Goal: Task Accomplishment & Management: Use online tool/utility

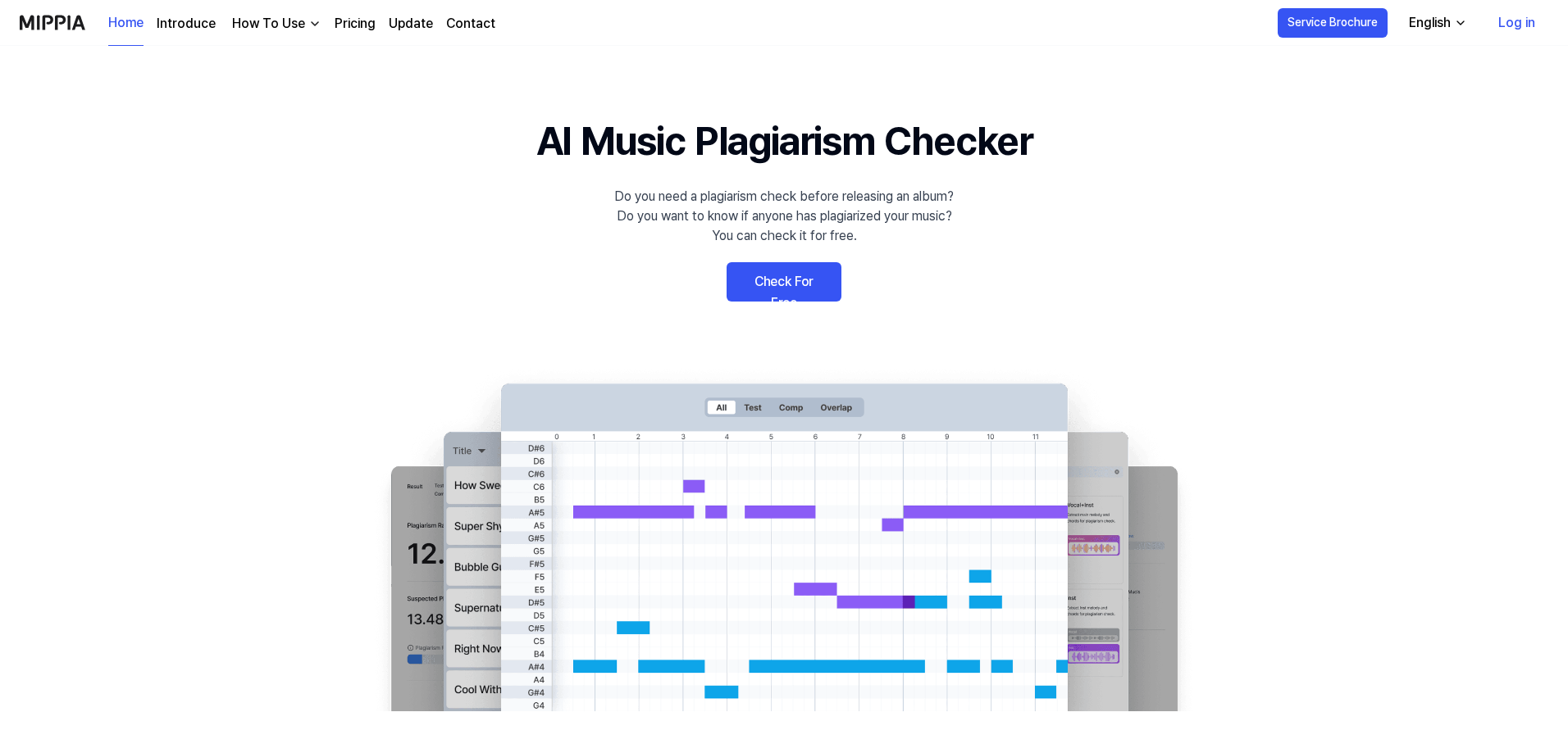
click at [791, 283] on link "Check For Free" at bounding box center [784, 282] width 114 height 39
click at [787, 290] on link "Check For Free" at bounding box center [784, 282] width 114 height 39
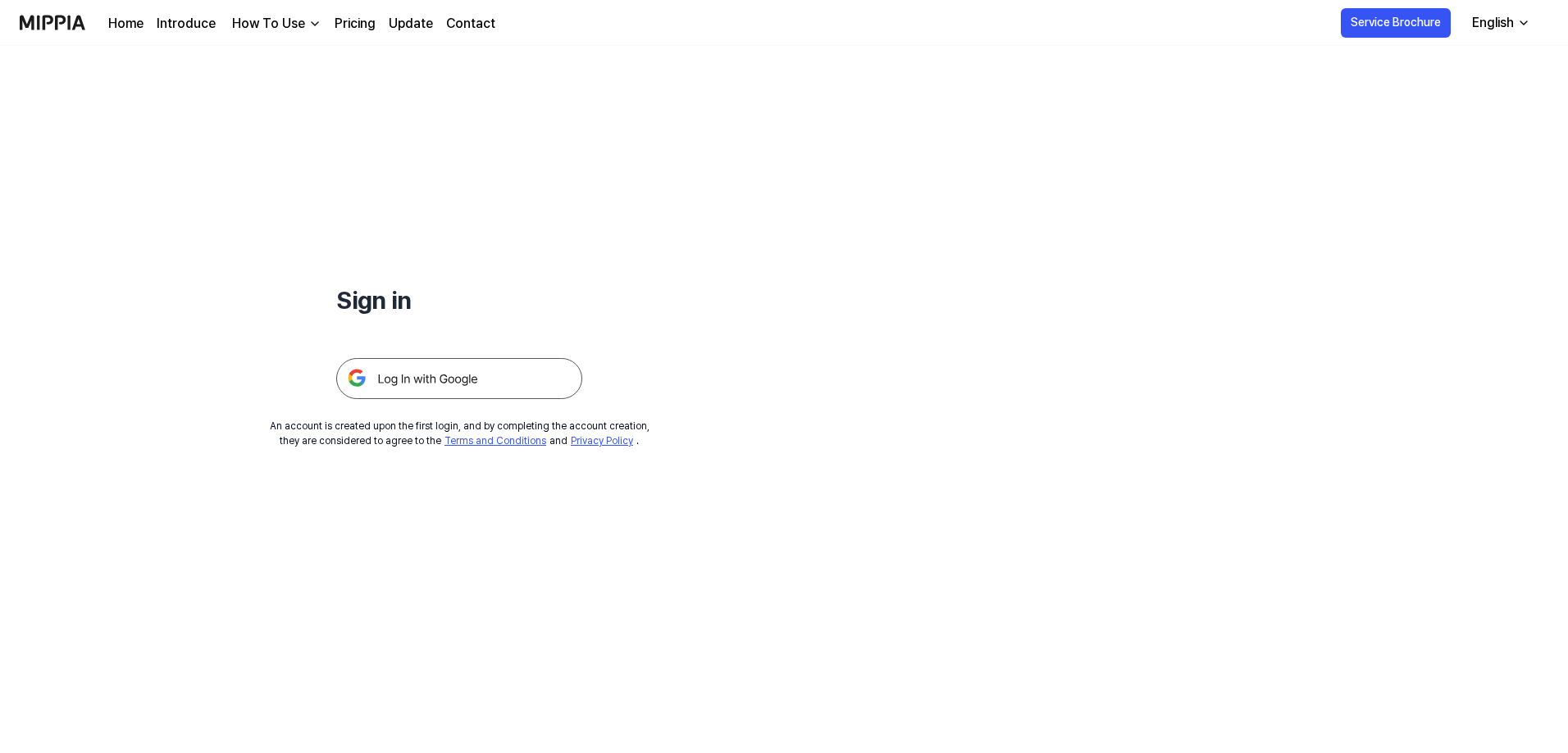
click at [384, 379] on img at bounding box center [459, 379] width 246 height 41
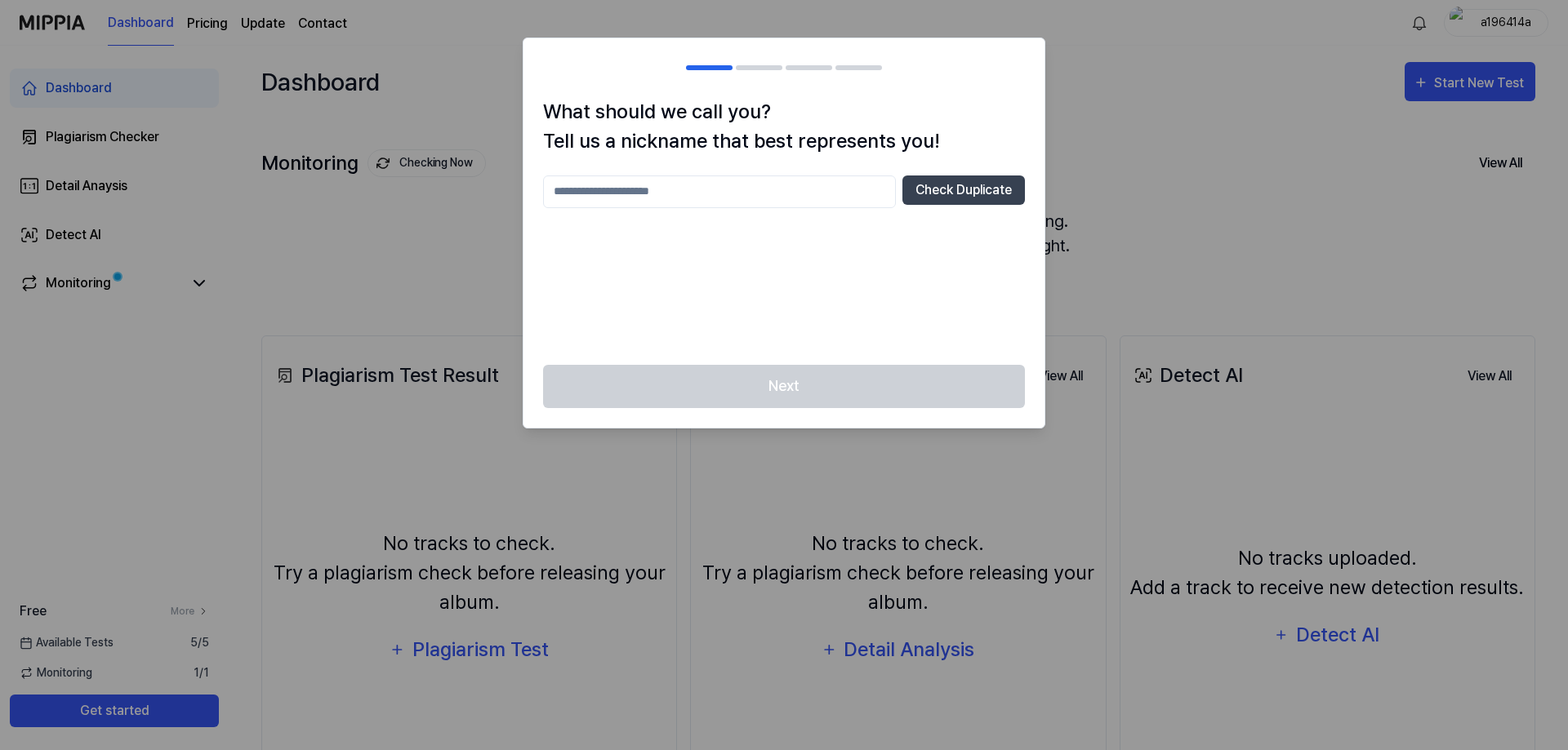
click at [700, 192] on input "text" at bounding box center [720, 192] width 353 height 33
type input "****"
click at [940, 182] on button "Check Duplicate" at bounding box center [964, 190] width 123 height 29
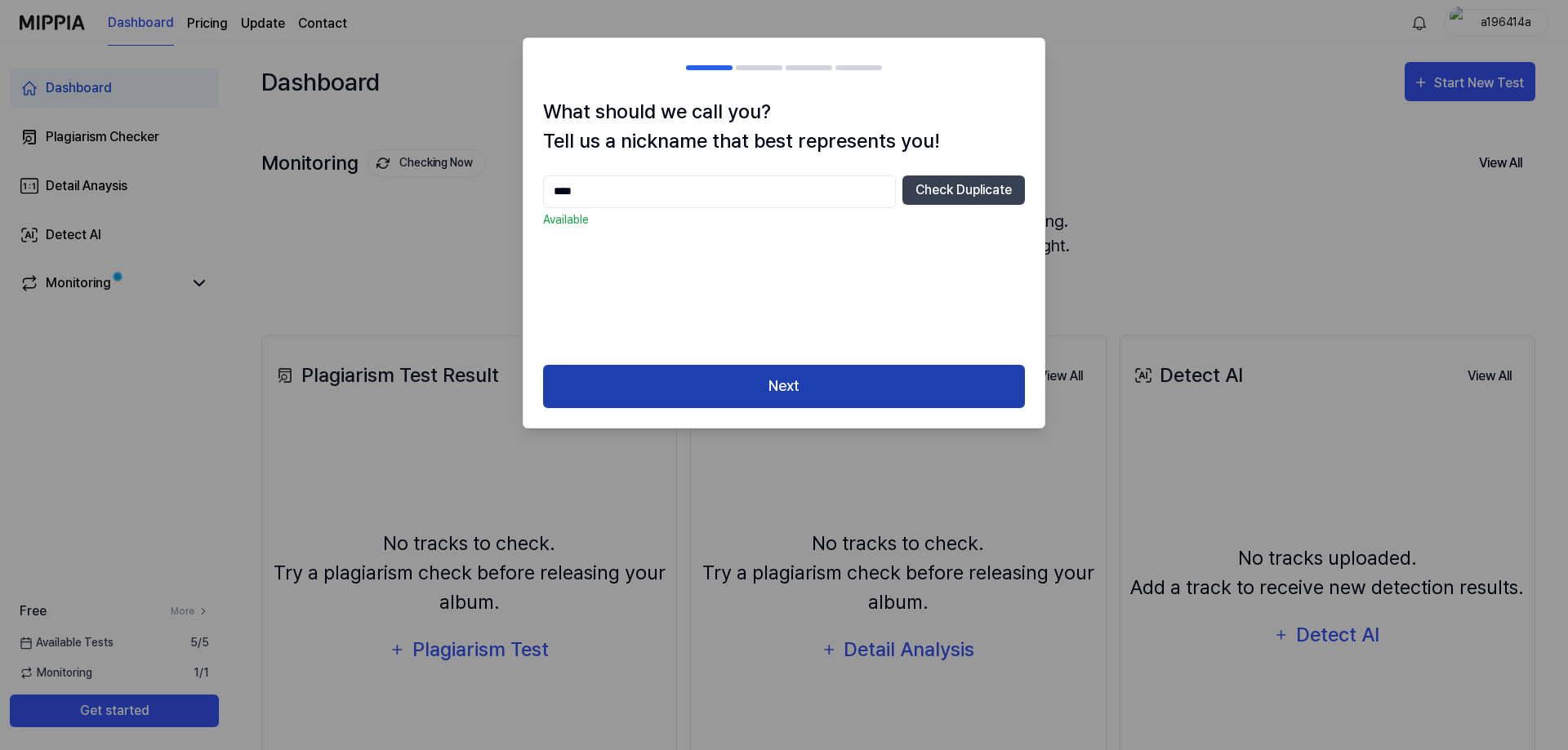
click at [721, 385] on button "Next" at bounding box center [784, 387] width 482 height 44
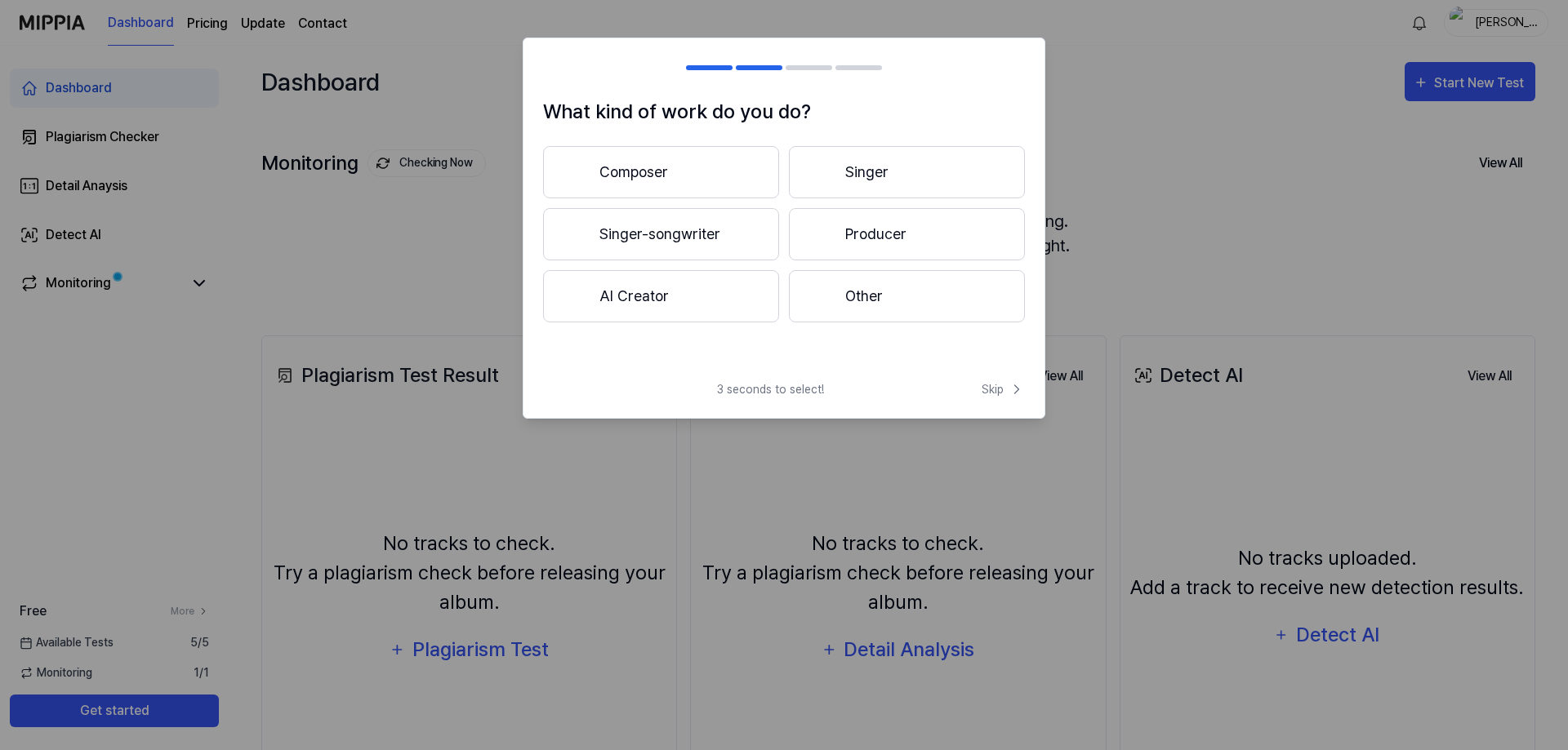
click at [621, 224] on button "Singer-songwriter" at bounding box center [661, 234] width 236 height 53
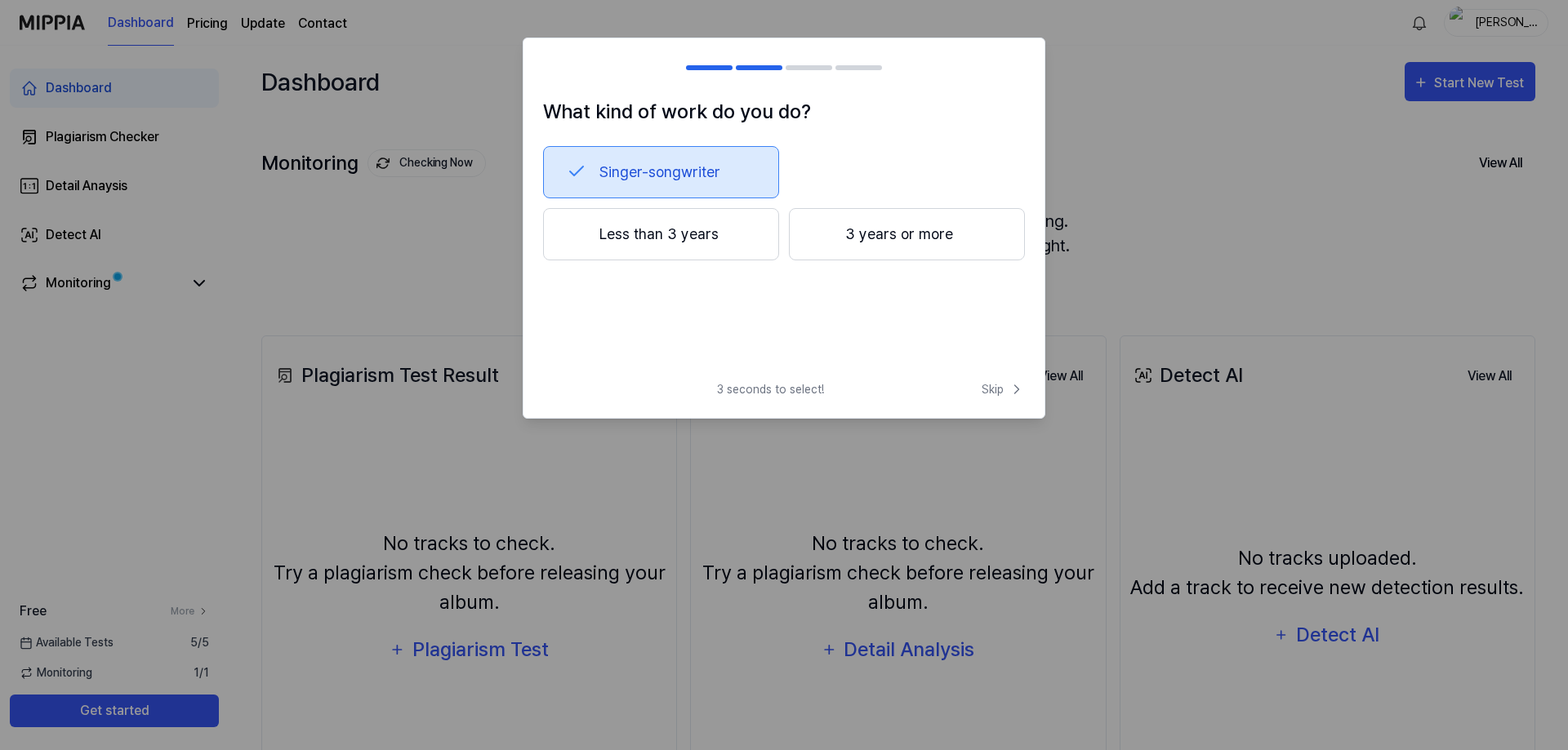
click at [833, 239] on button "3 years or more" at bounding box center [907, 234] width 236 height 53
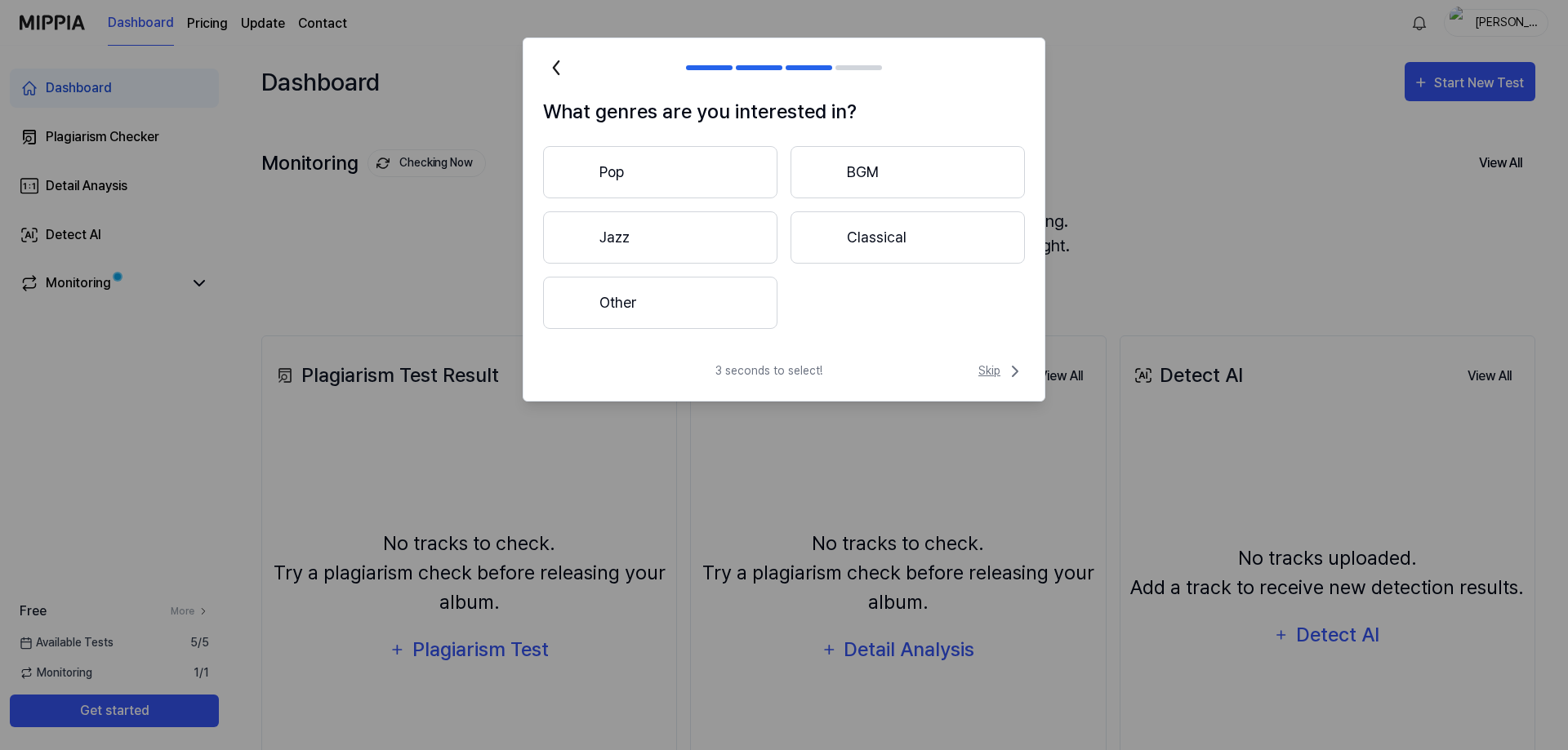
click at [992, 370] on span "Skip" at bounding box center [1001, 371] width 46 height 20
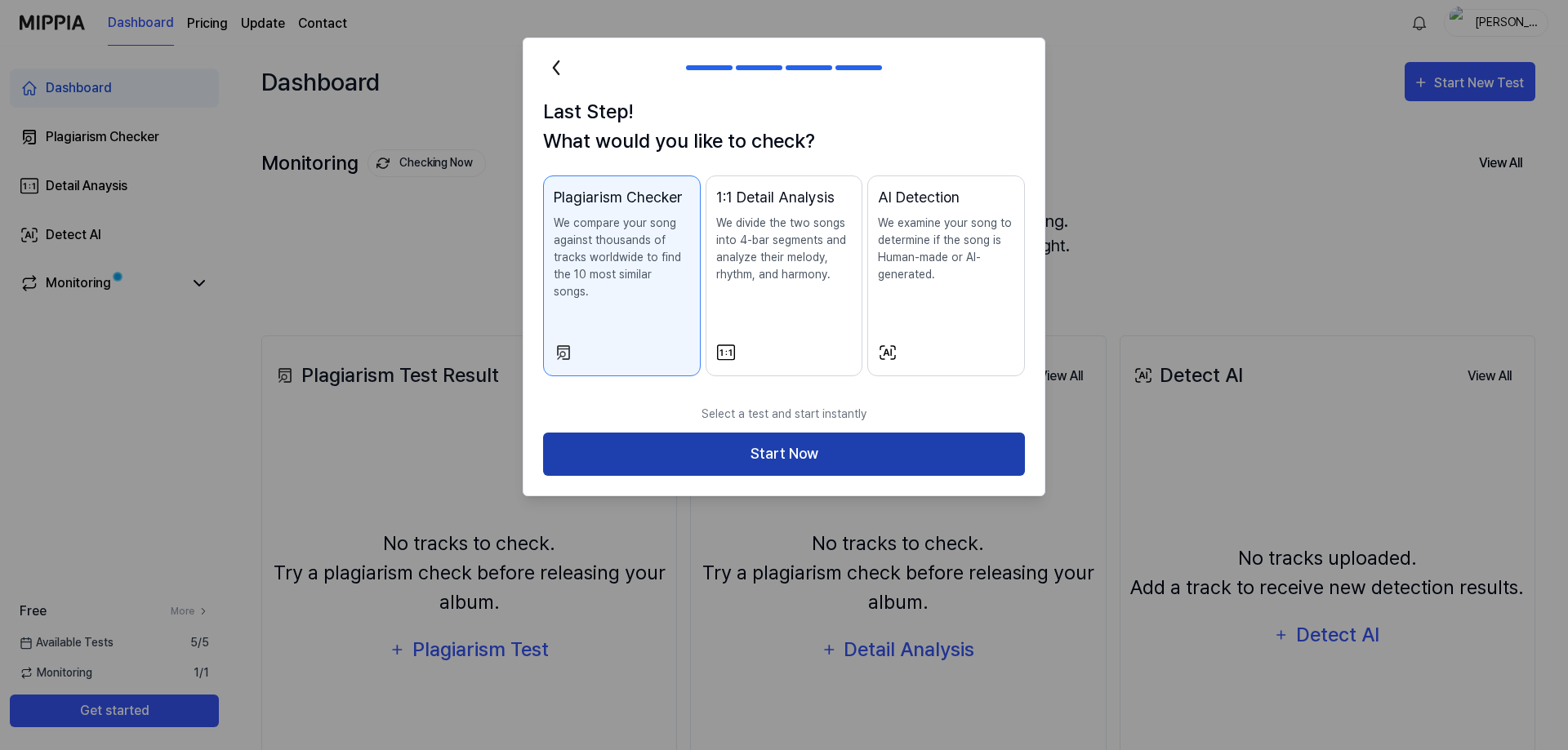
click at [708, 442] on button "Start Now" at bounding box center [784, 454] width 482 height 44
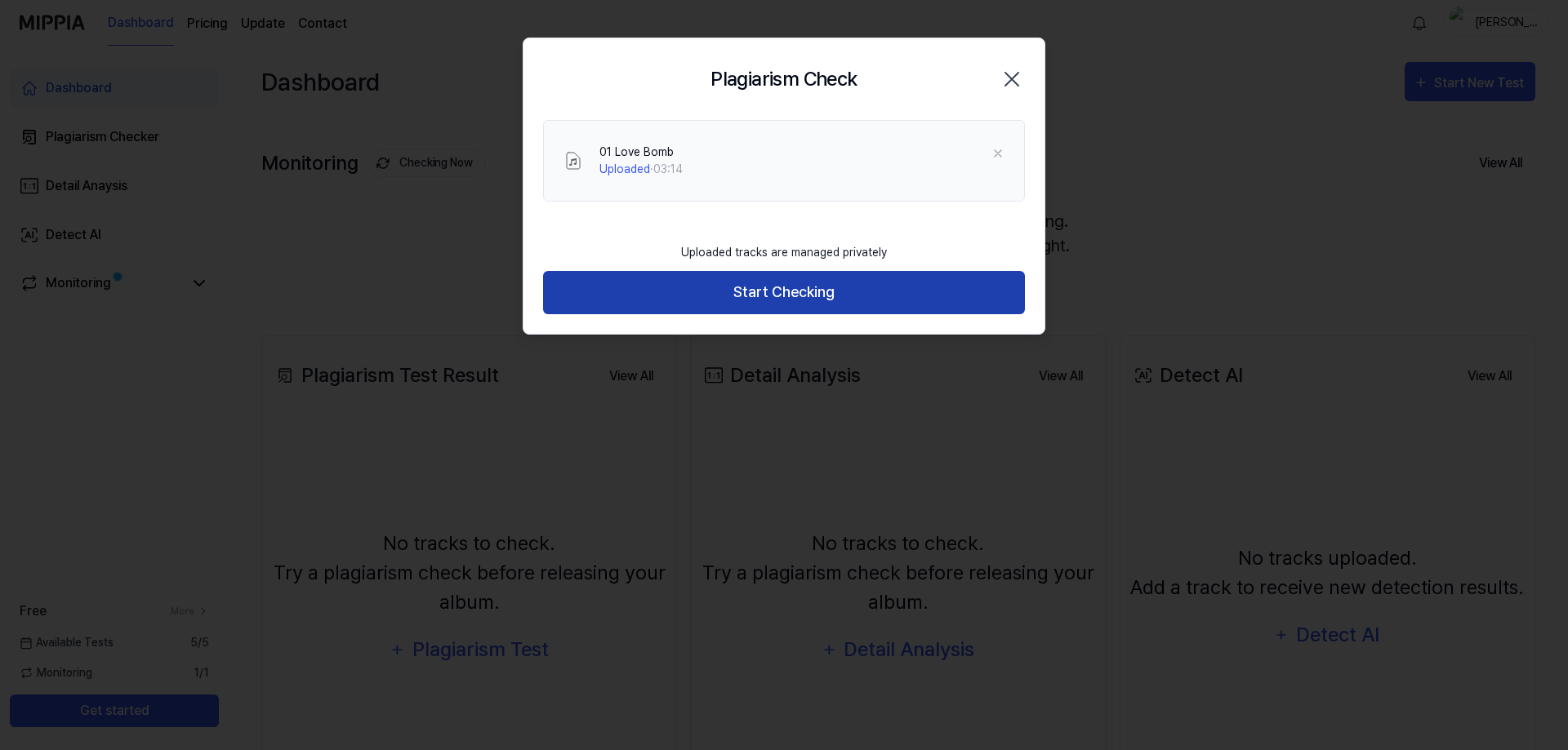
click at [778, 297] on button "Start Checking" at bounding box center [784, 292] width 482 height 44
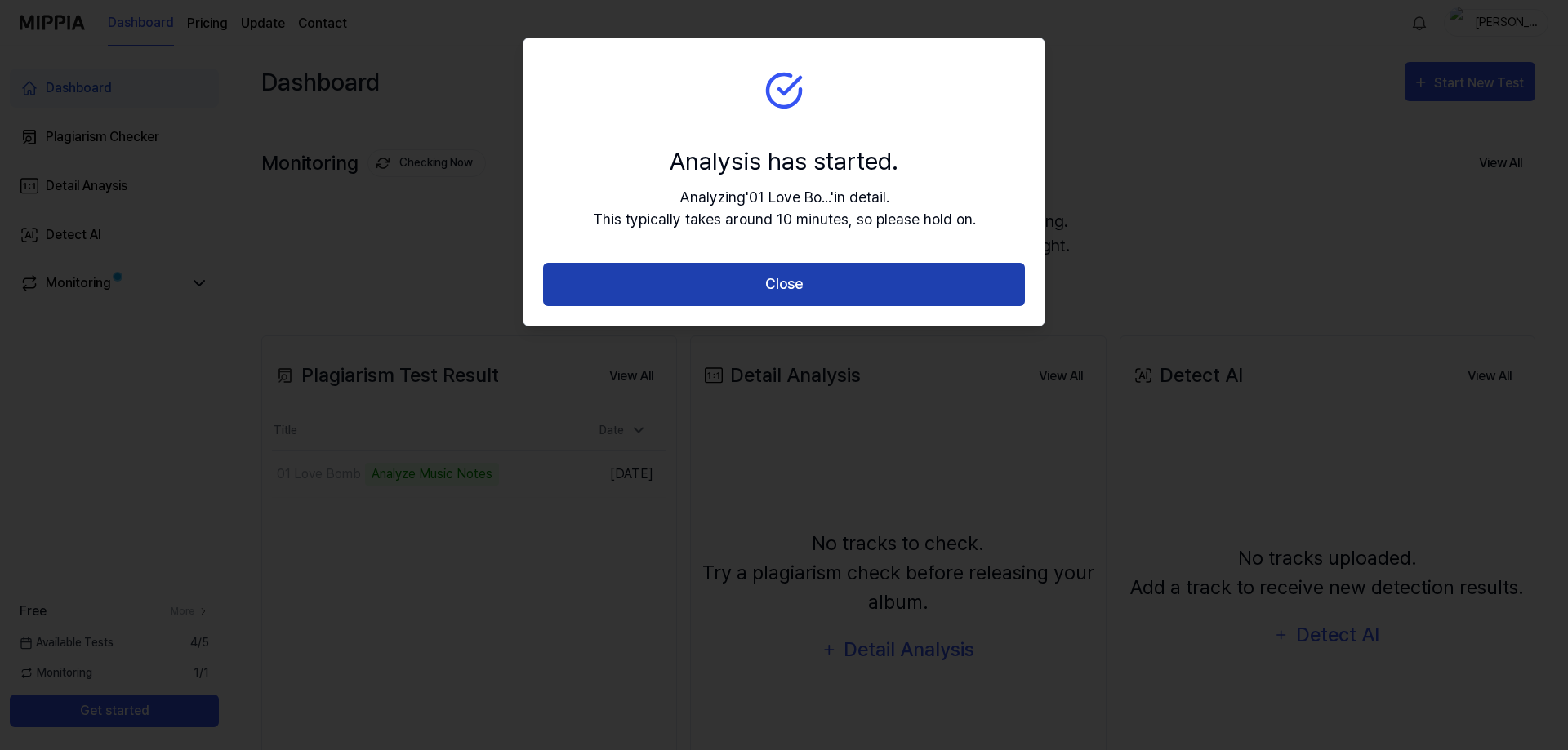
click at [708, 283] on button "Close" at bounding box center [784, 284] width 482 height 44
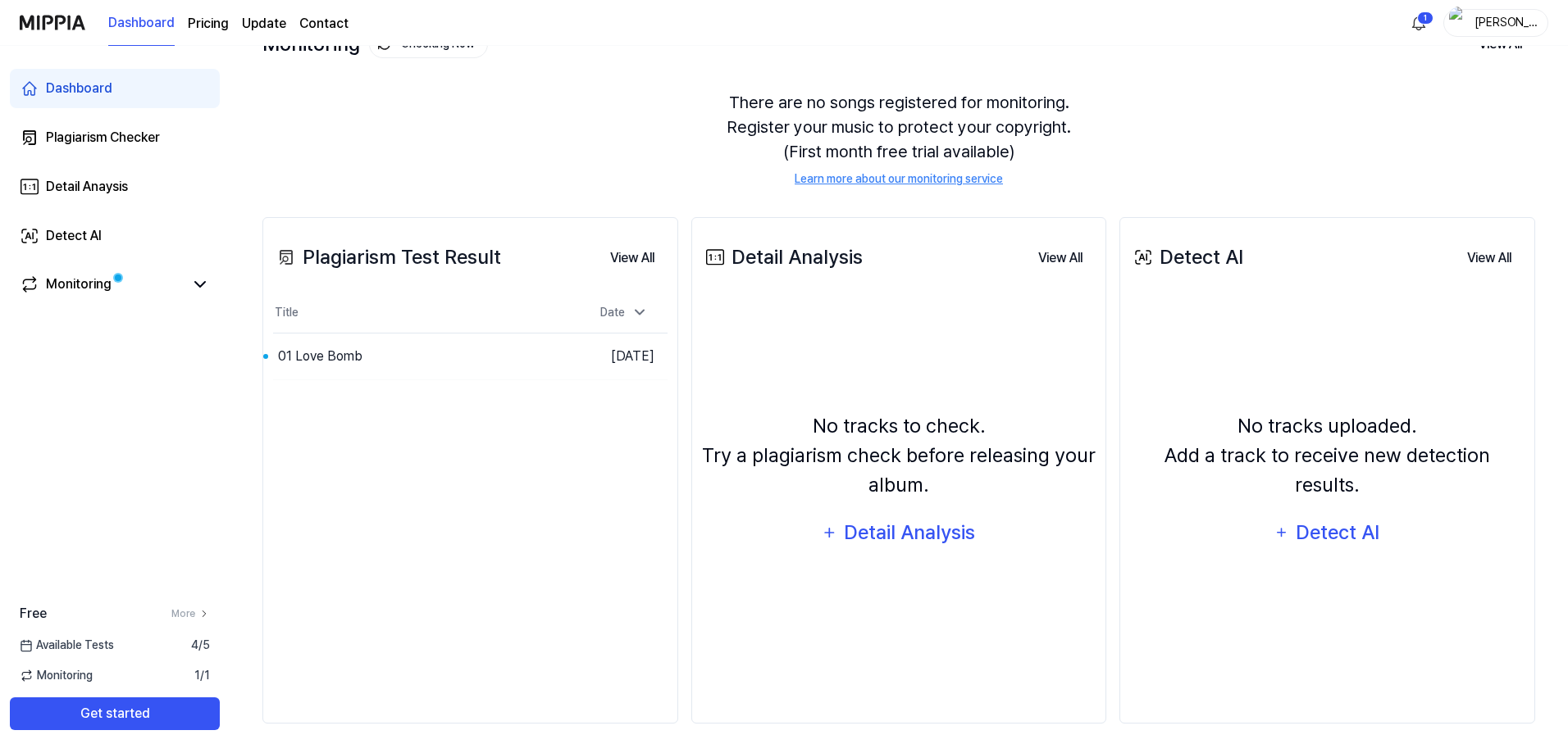
scroll to position [123, 0]
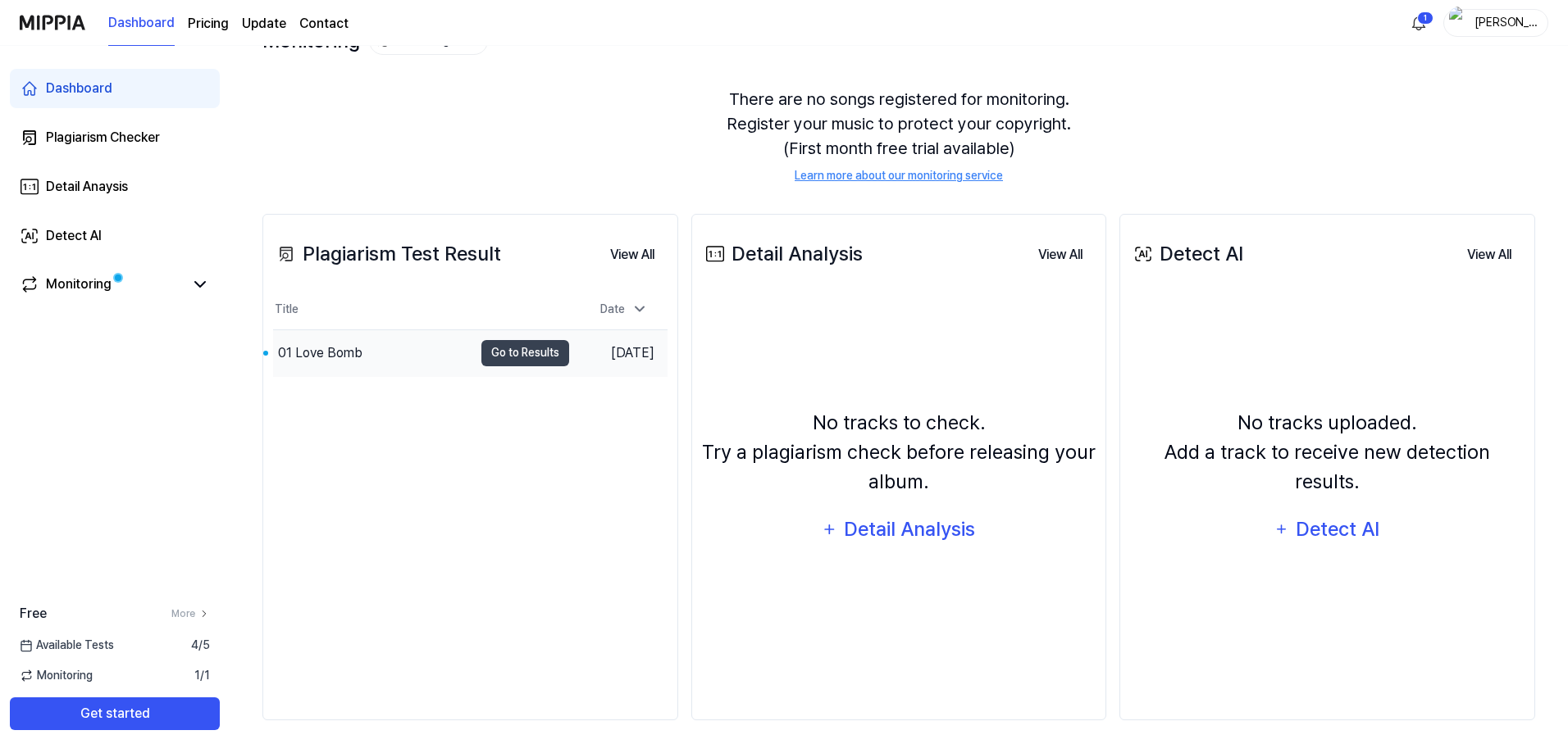
click at [409, 359] on div "01 Love Bomb" at bounding box center [373, 352] width 200 height 46
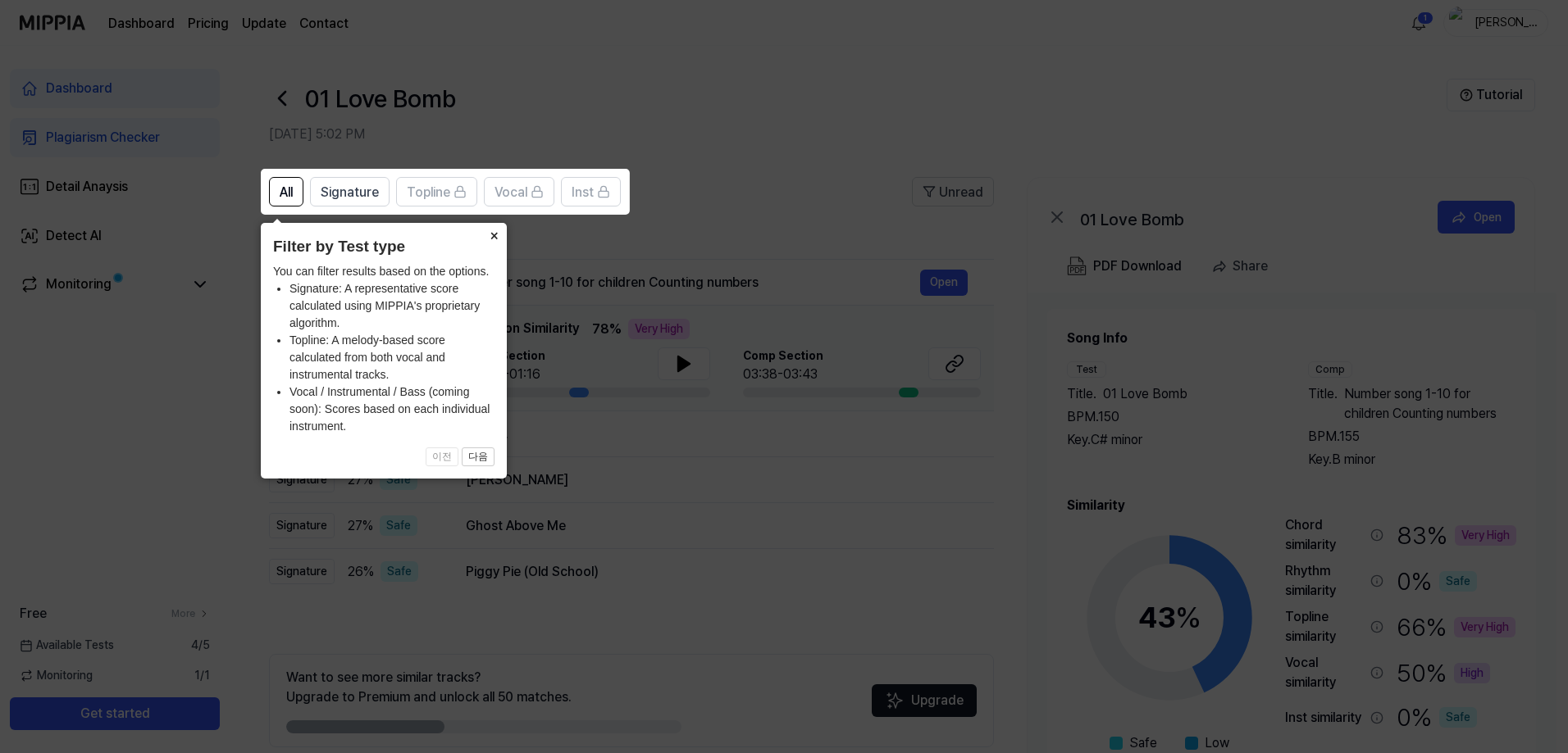
click at [491, 233] on button "×" at bounding box center [493, 234] width 26 height 23
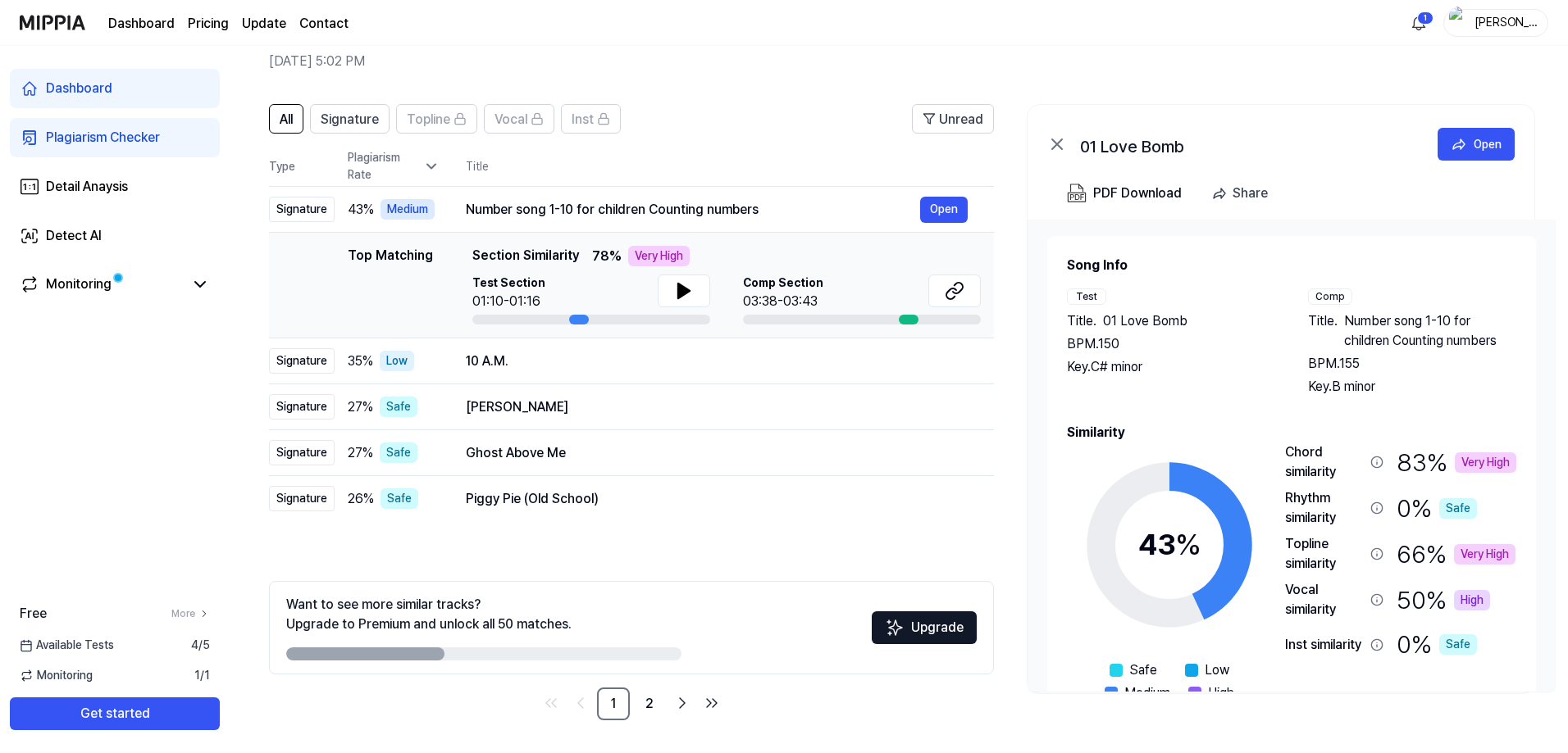
scroll to position [71, 0]
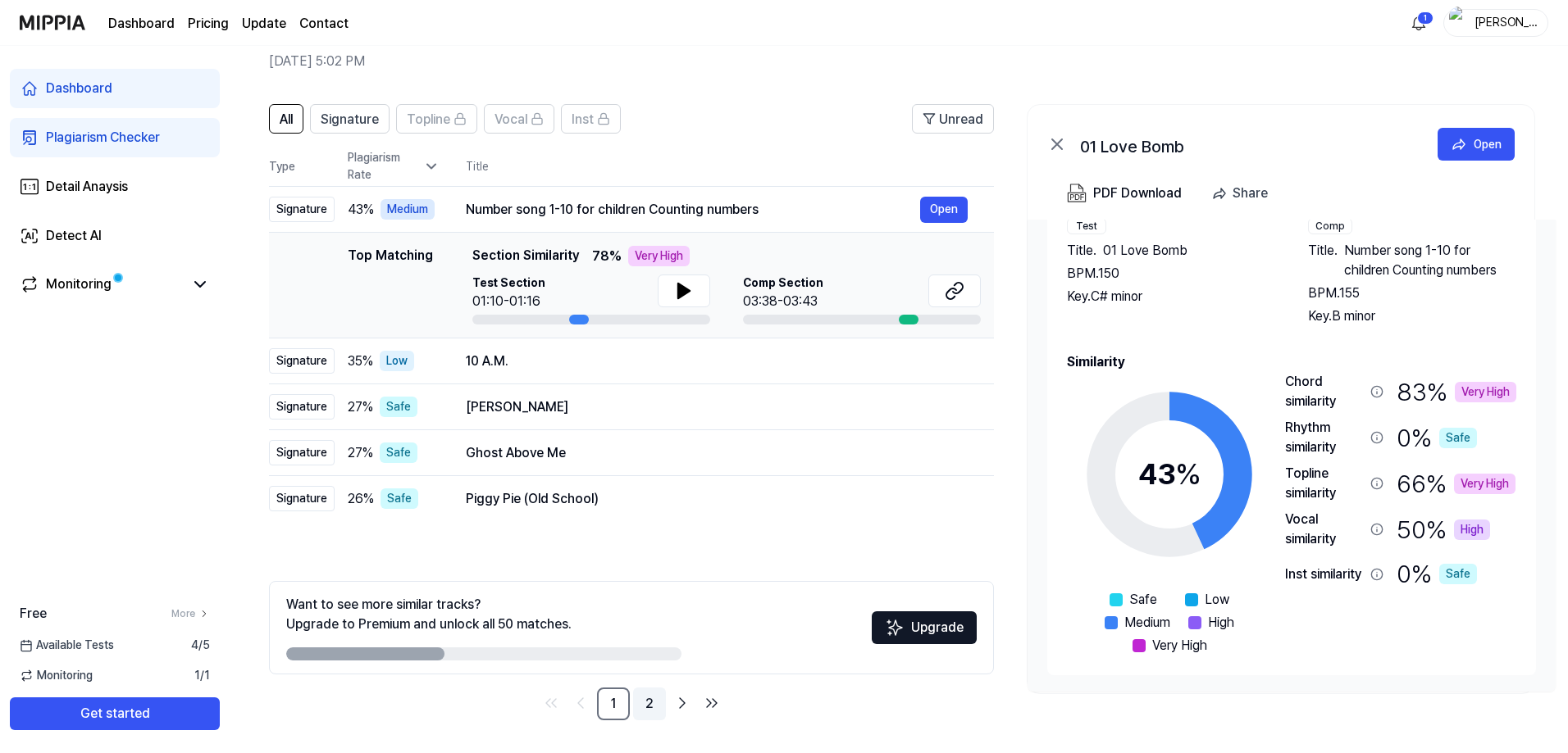
click at [645, 706] on link "2" at bounding box center [649, 704] width 33 height 33
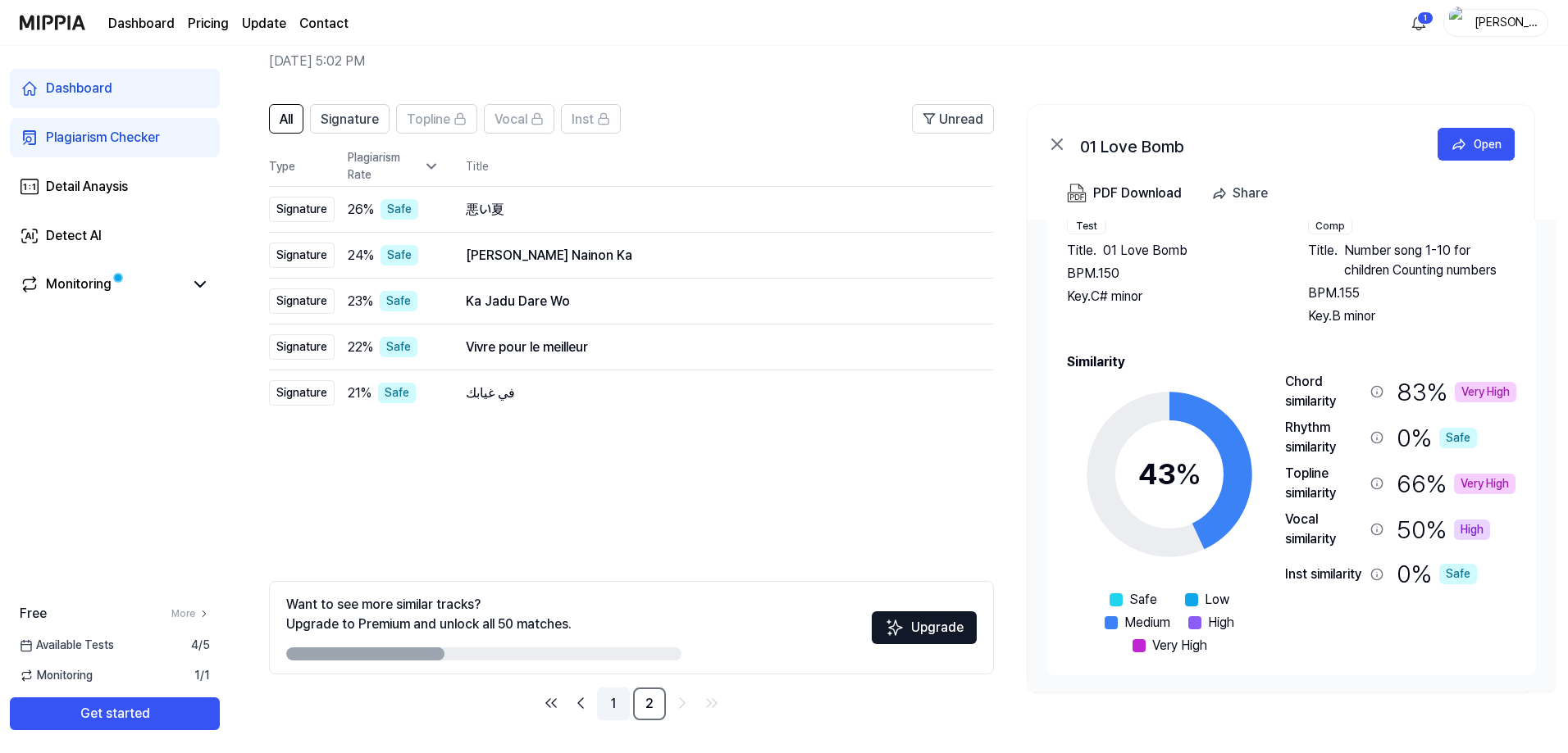
click at [613, 702] on link "1" at bounding box center [613, 704] width 33 height 33
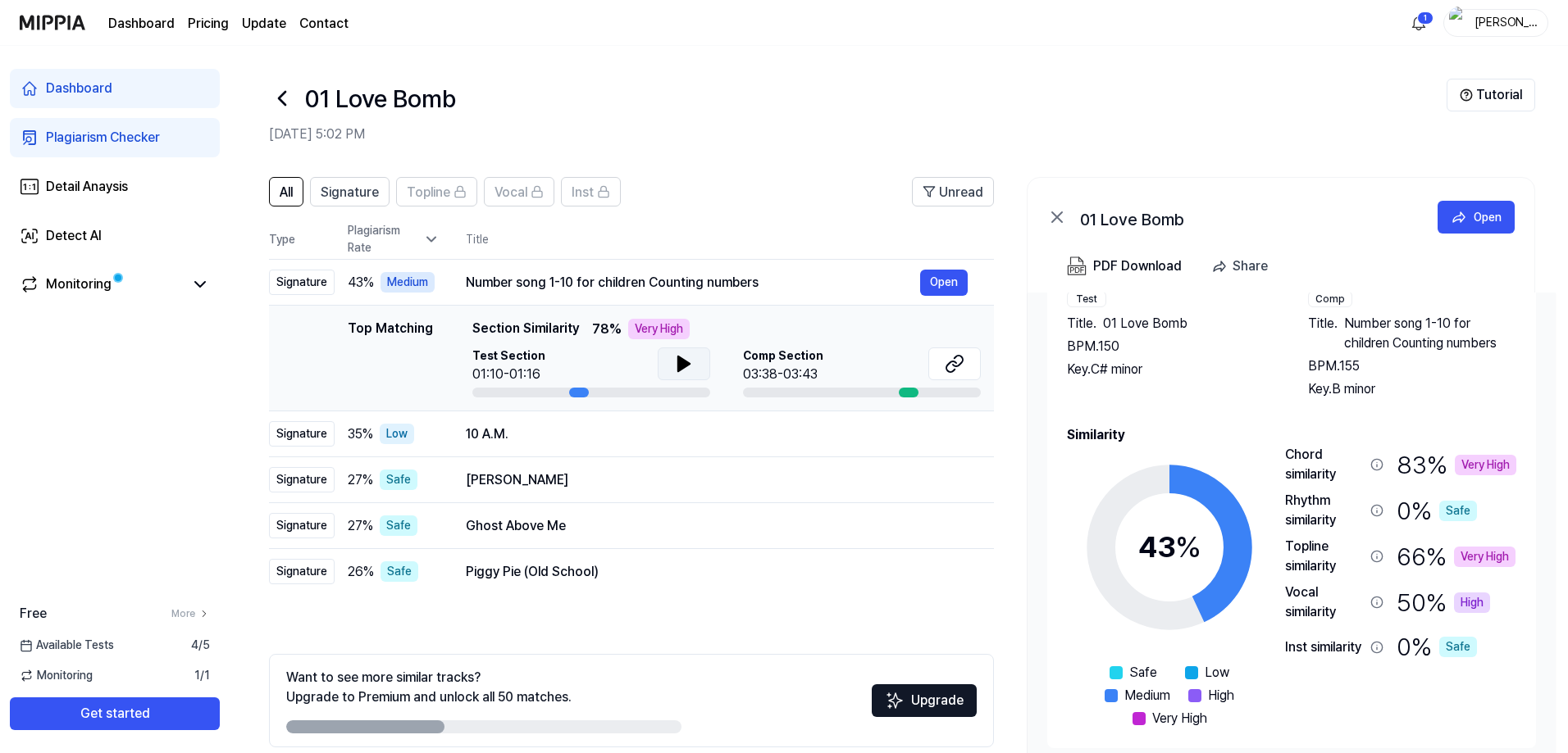
click at [672, 368] on button at bounding box center [683, 364] width 53 height 33
drag, startPoint x: 1505, startPoint y: 344, endPoint x: 1376, endPoint y: 325, distance: 130.4
click at [1376, 325] on span "Number song 1-10 for children Counting numbers" at bounding box center [1429, 334] width 173 height 39
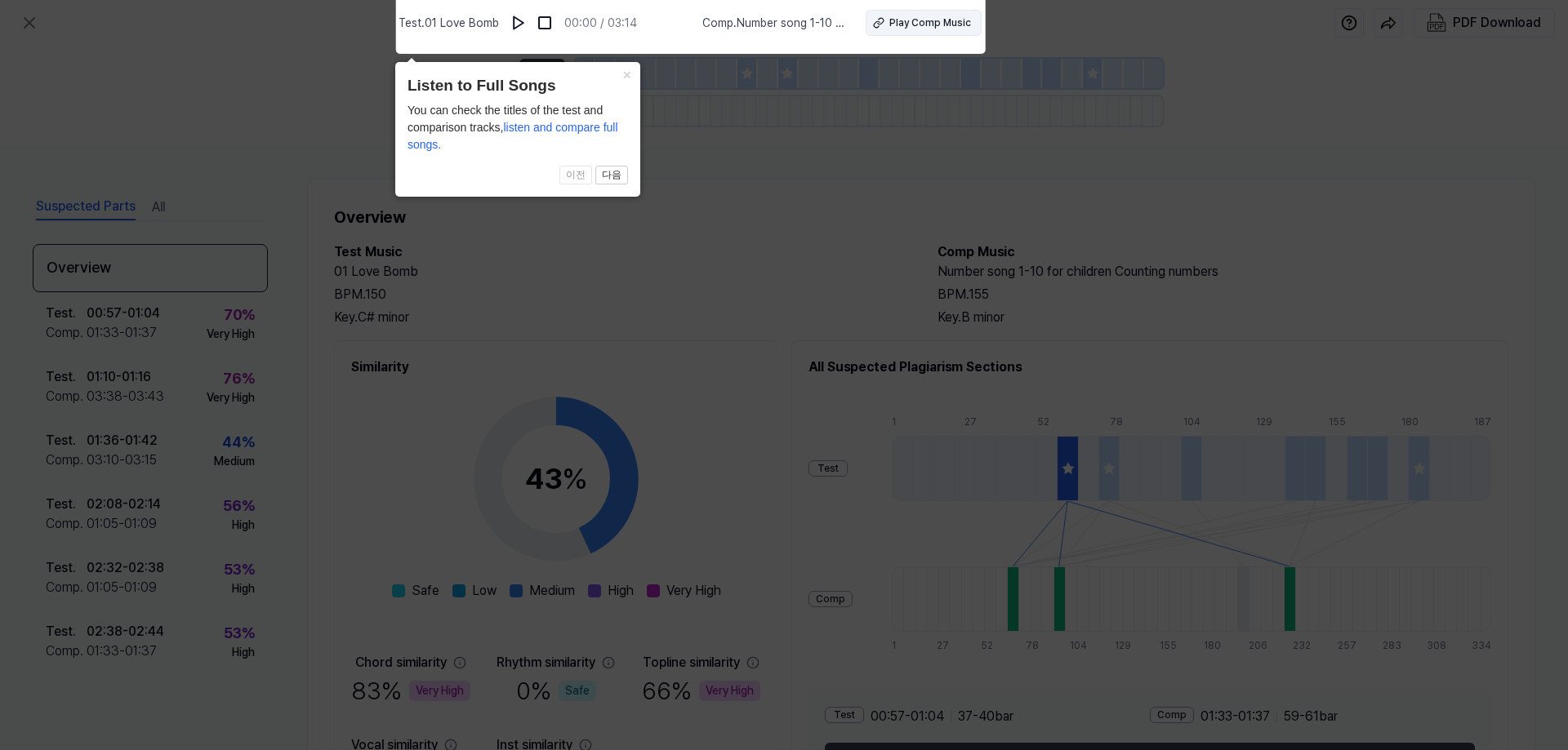
click at [898, 30] on button "Play Comp Music" at bounding box center [924, 22] width 116 height 26
click at [250, 80] on icon at bounding box center [784, 371] width 1568 height 759
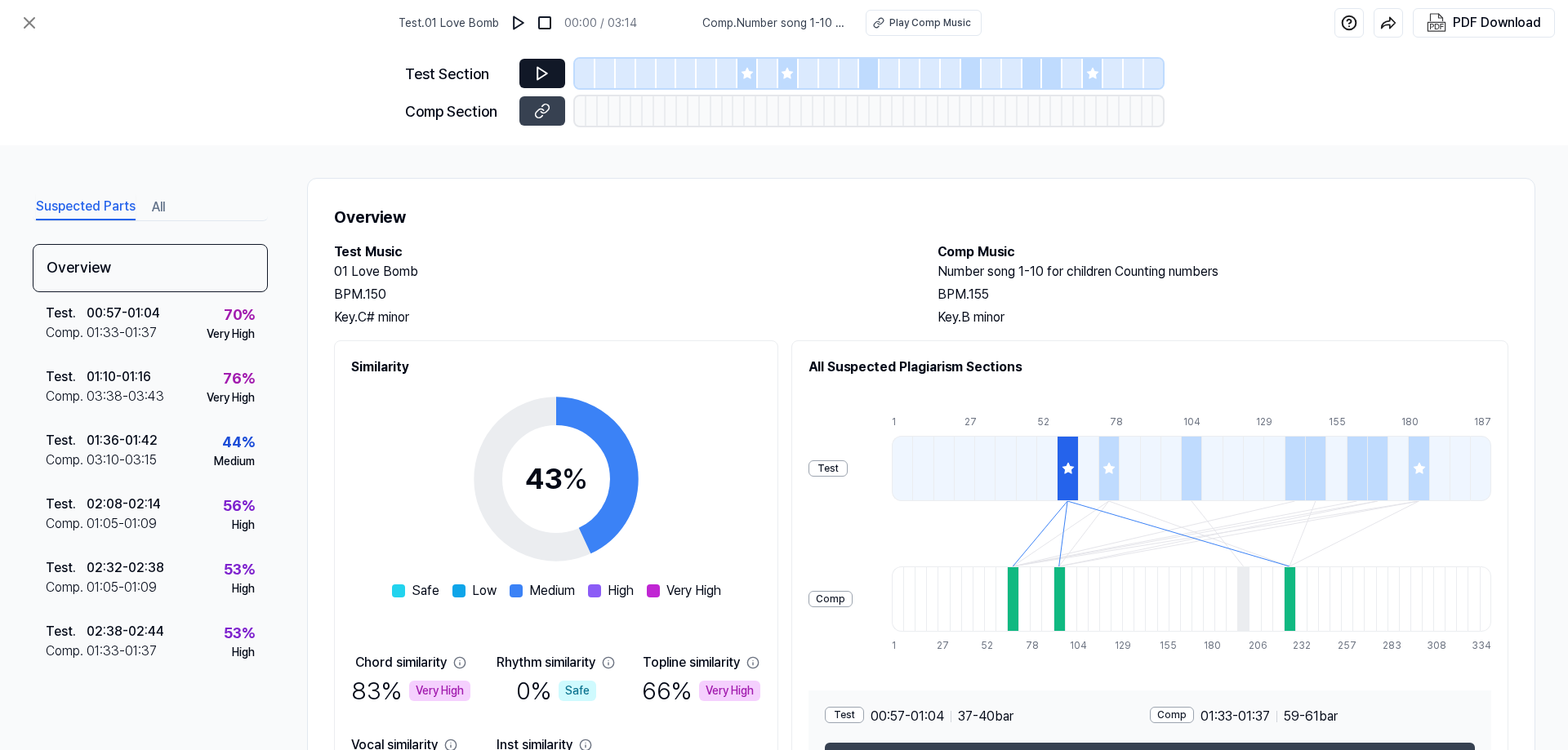
click at [529, 77] on button at bounding box center [542, 73] width 45 height 29
click at [300, 81] on div "Test Section Comp Section" at bounding box center [784, 95] width 1568 height 100
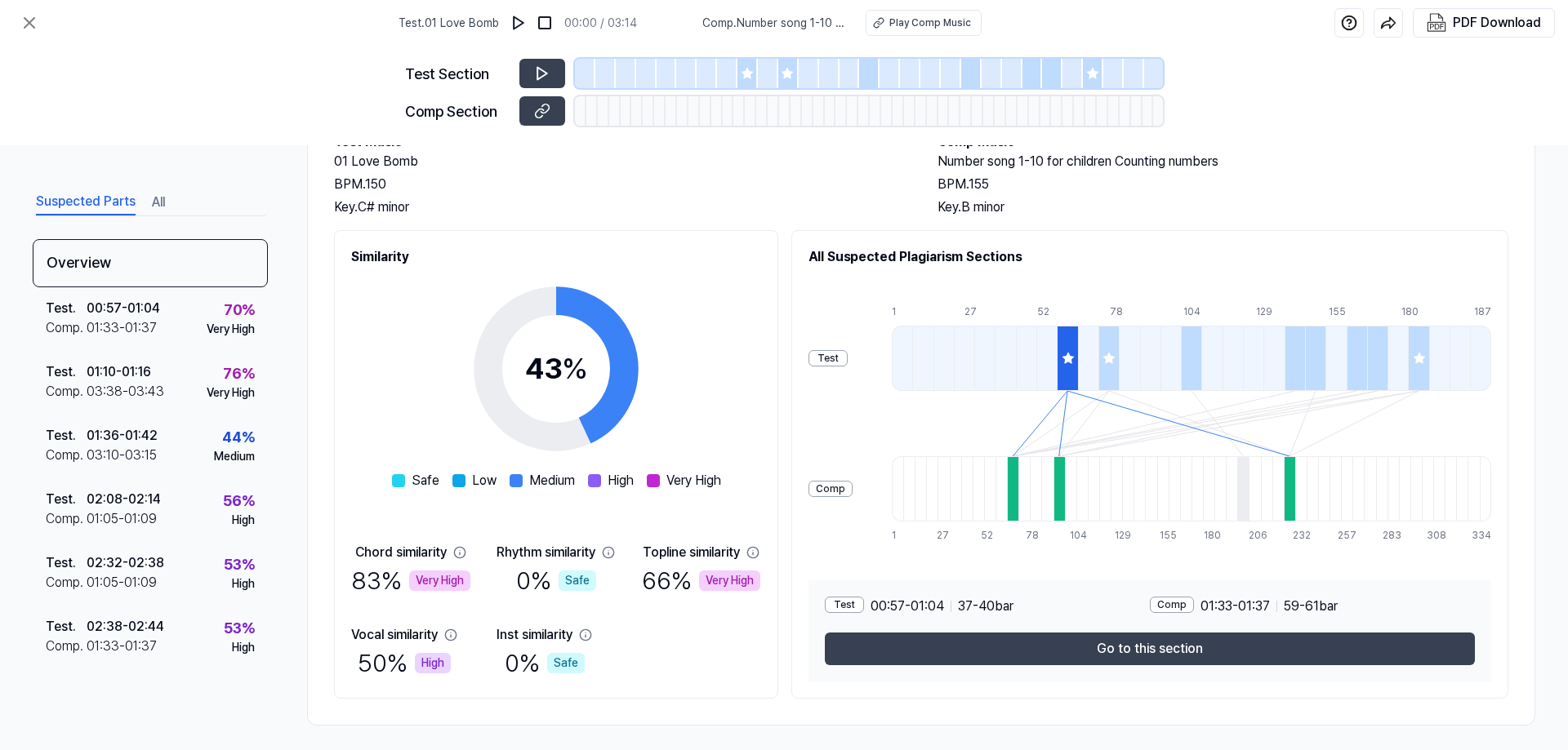
scroll to position [118, 0]
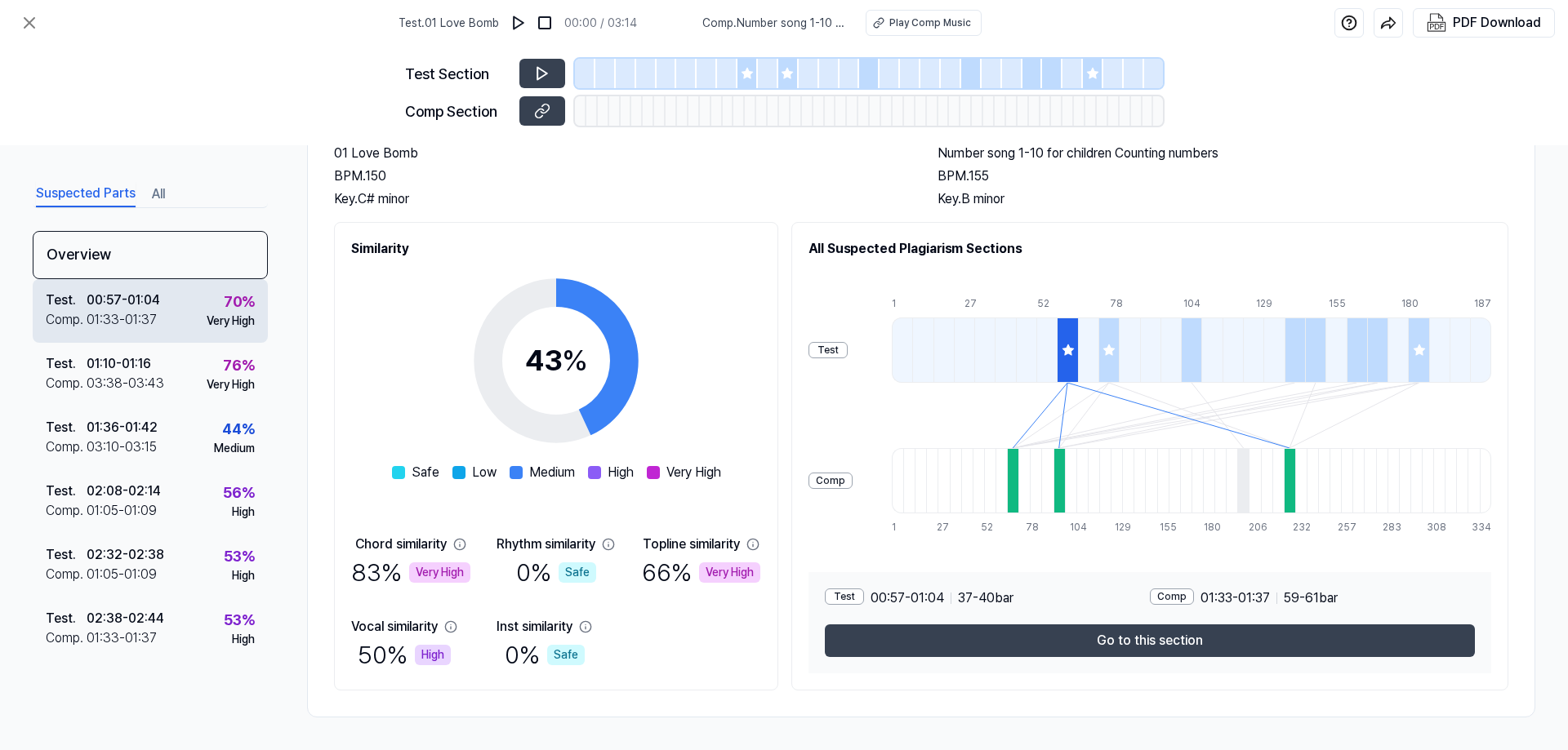
click at [110, 314] on div "01:33 - 01:37" at bounding box center [121, 320] width 70 height 20
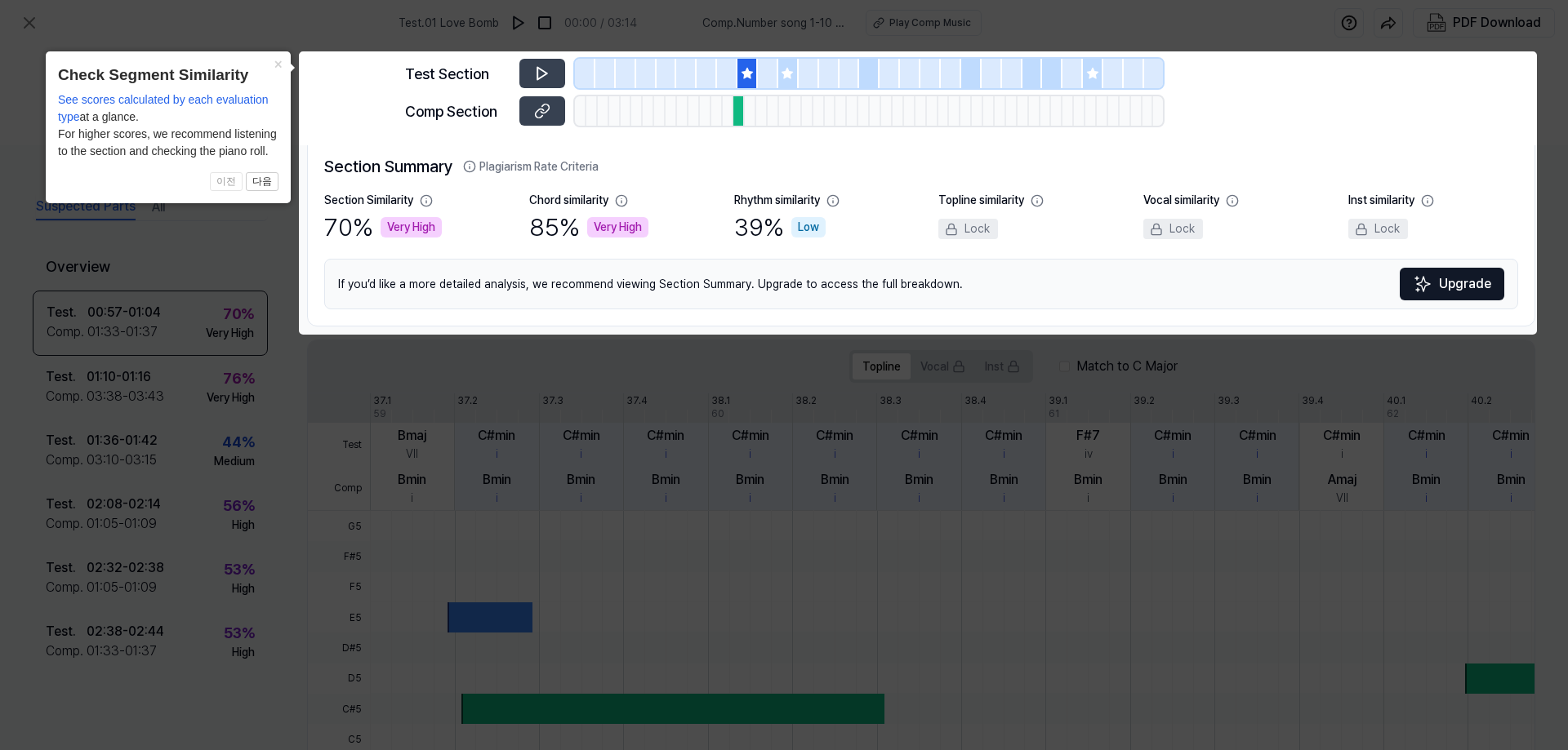
click at [543, 71] on body "Test . 01 Love Bomb 00:00 / 03:14 Comp . Number song 1-10 for children Counting…" at bounding box center [784, 375] width 1568 height 750
click at [542, 72] on body "Test . 01 Love Bomb 00:00 / 03:14 Comp . Number song 1-10 for children Counting…" at bounding box center [784, 375] width 1568 height 750
click at [280, 66] on button "×" at bounding box center [277, 63] width 26 height 23
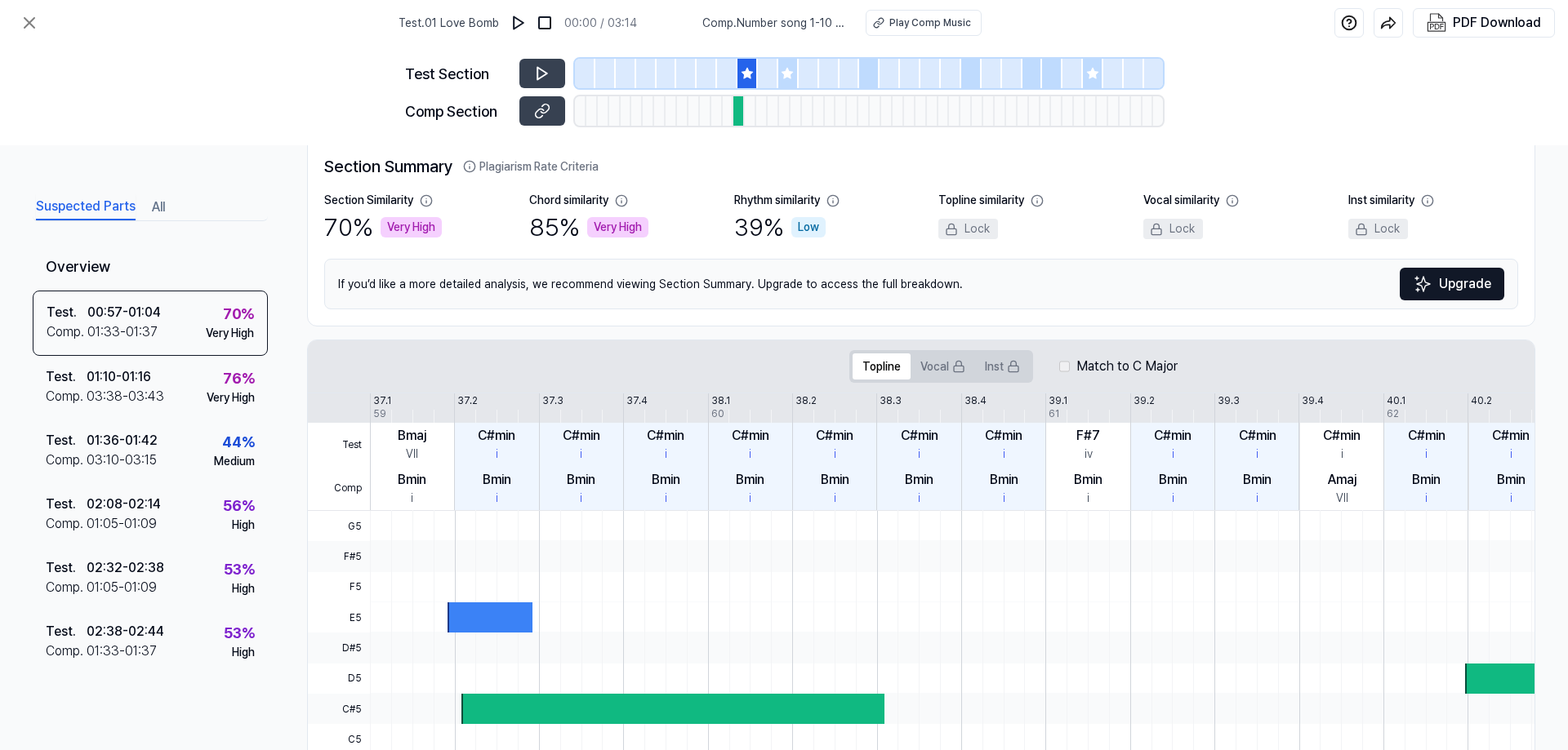
click at [269, 99] on div "Test Section Comp Section" at bounding box center [784, 95] width 1568 height 100
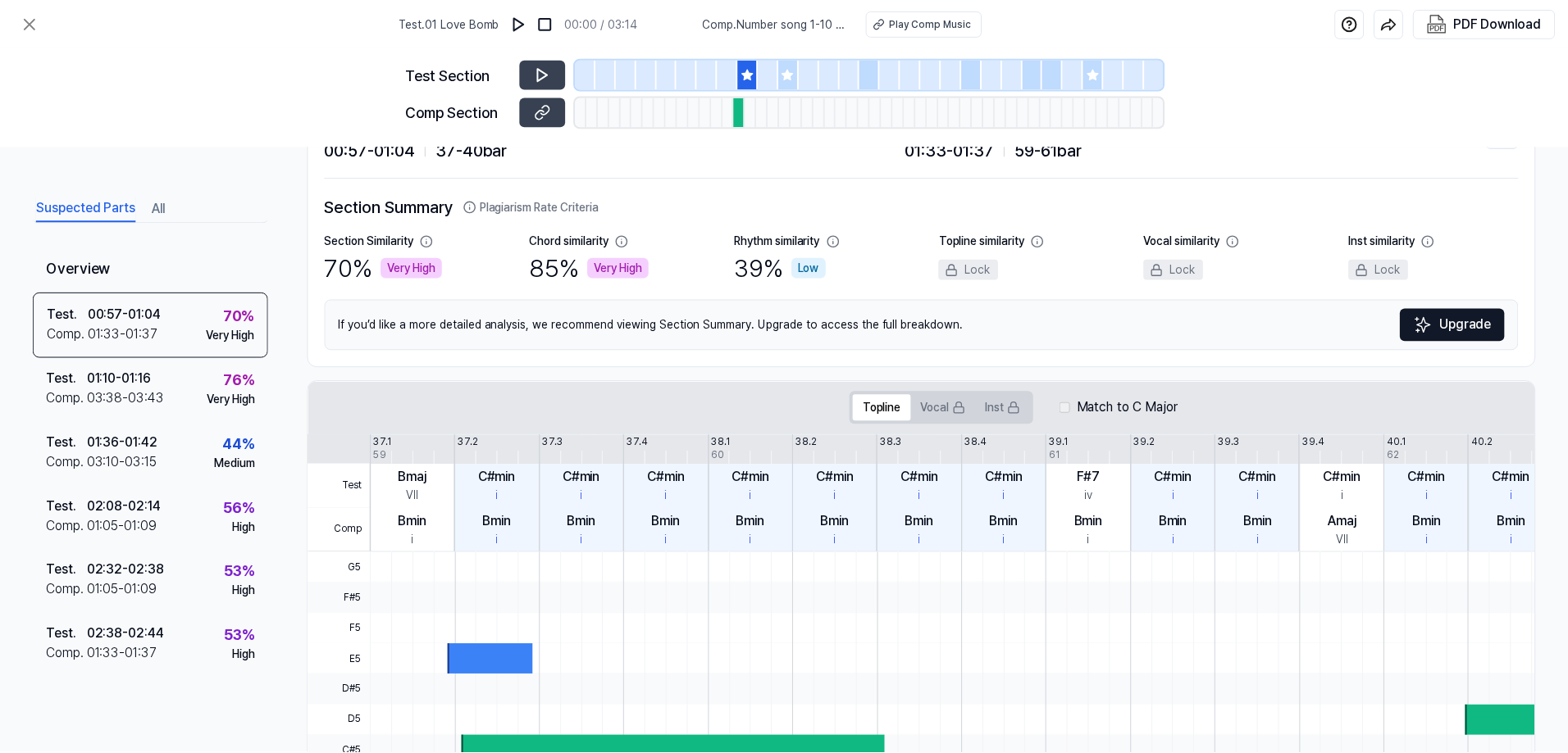
scroll to position [0, 0]
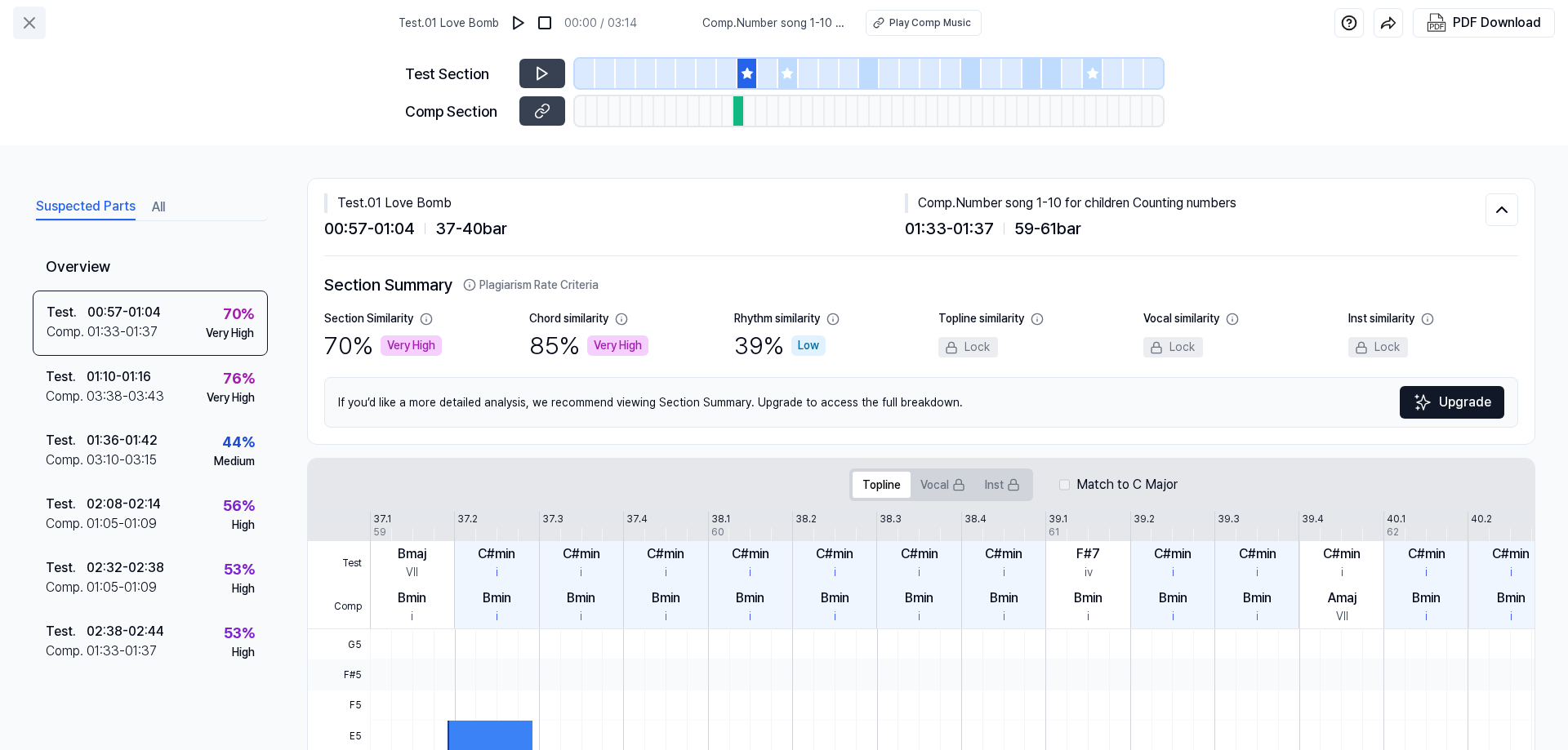
click at [34, 23] on icon at bounding box center [29, 23] width 20 height 20
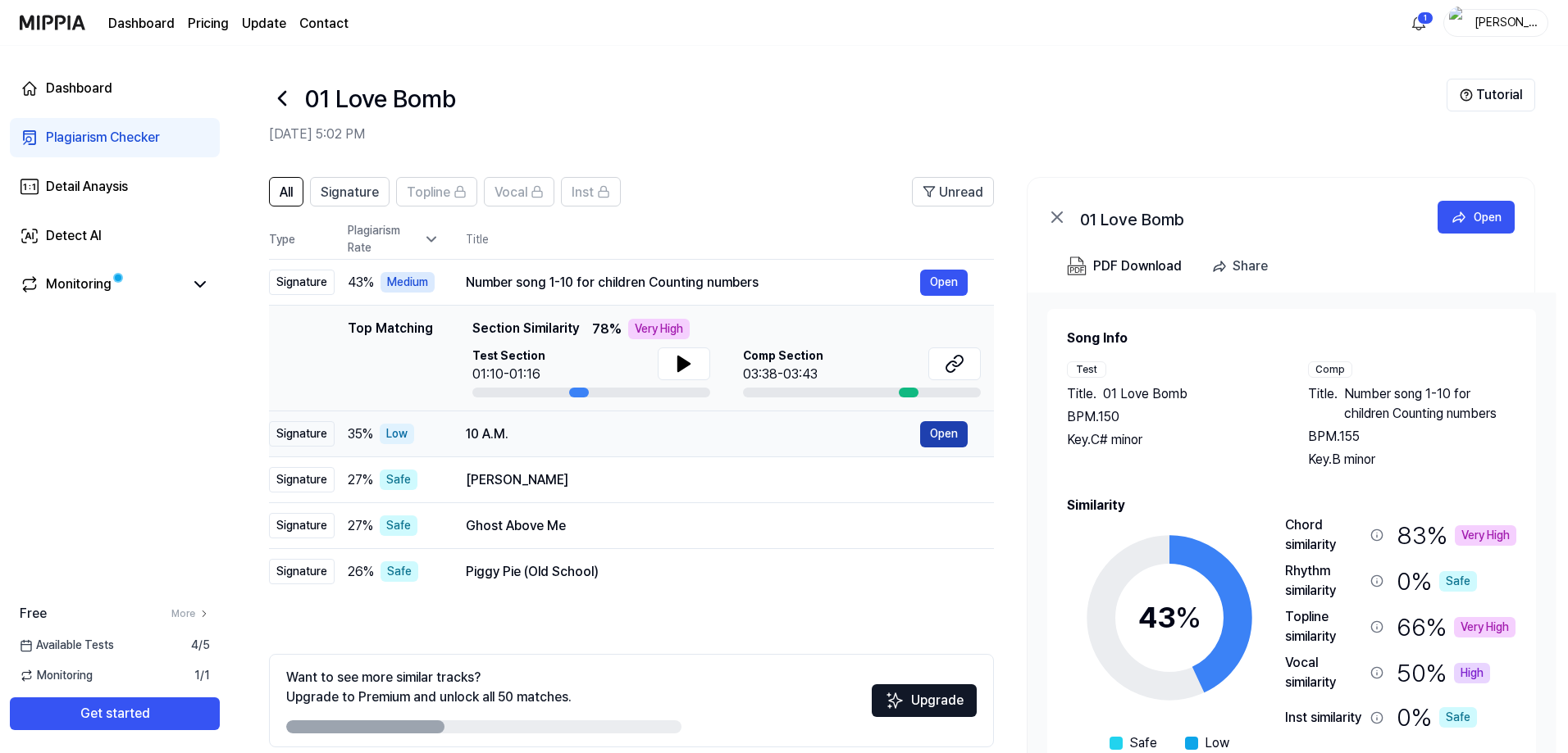
click at [943, 438] on button "Open" at bounding box center [944, 434] width 47 height 26
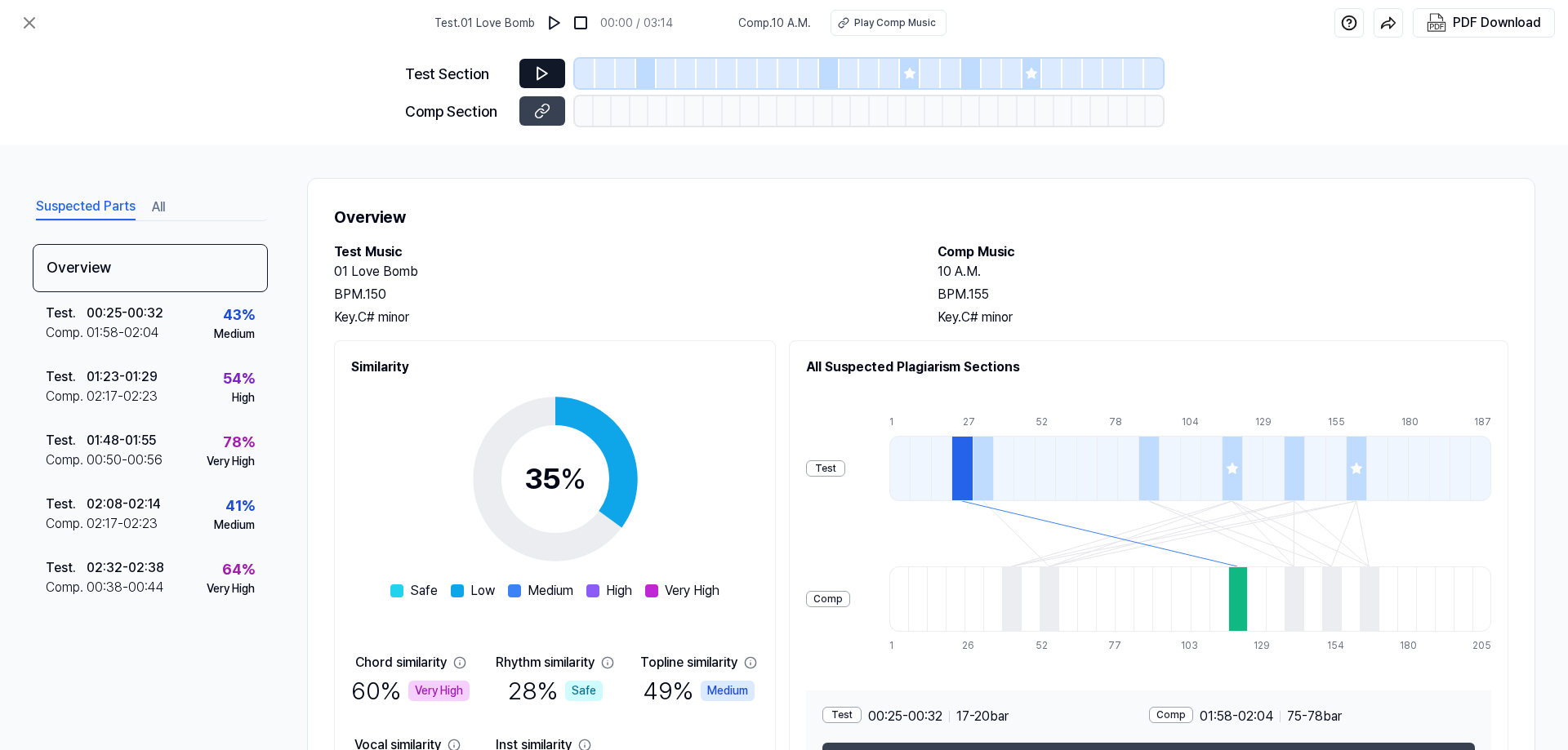
click at [554, 72] on button at bounding box center [542, 73] width 45 height 29
click at [543, 71] on icon at bounding box center [542, 74] width 10 height 12
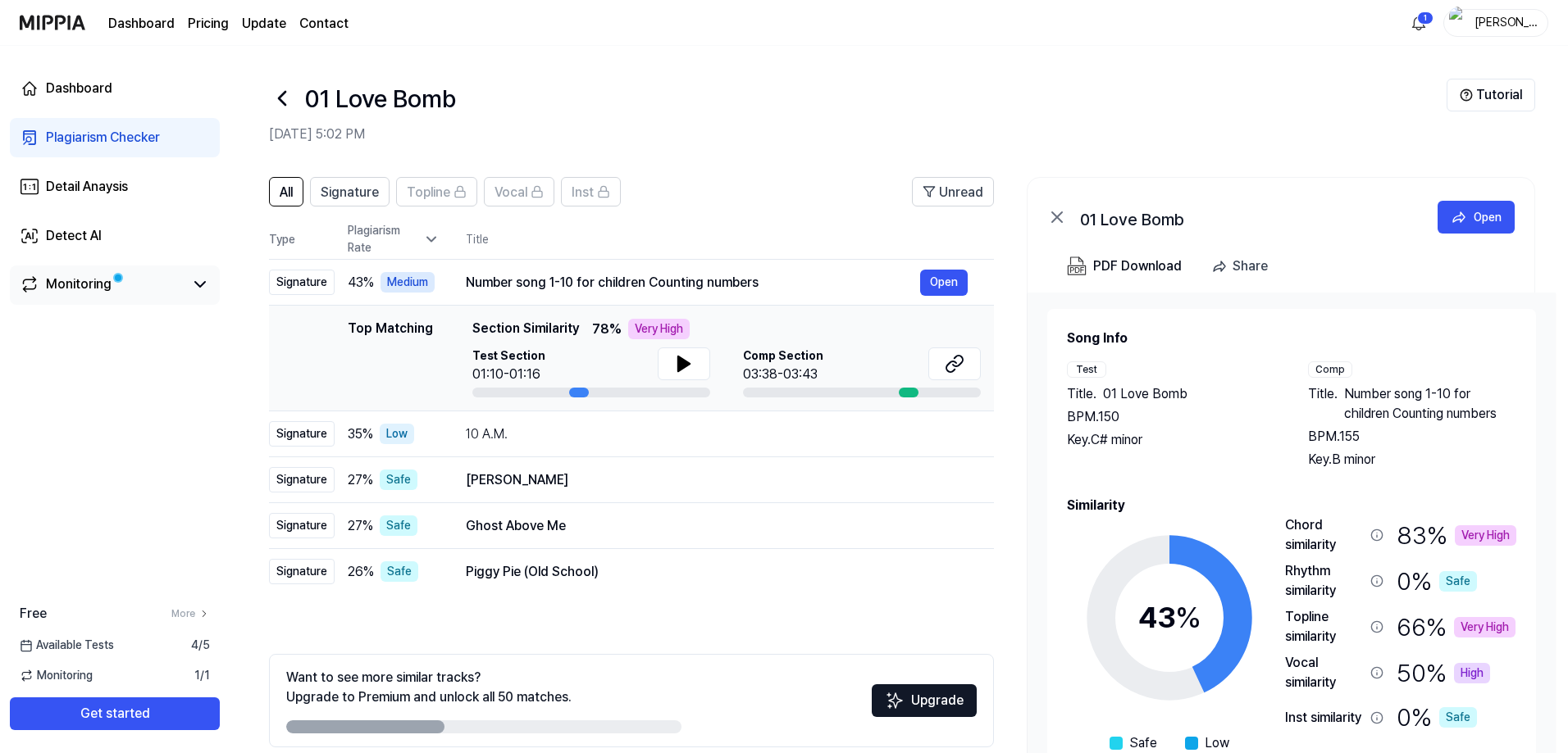
click at [59, 282] on div "Monitoring" at bounding box center [78, 284] width 65 height 20
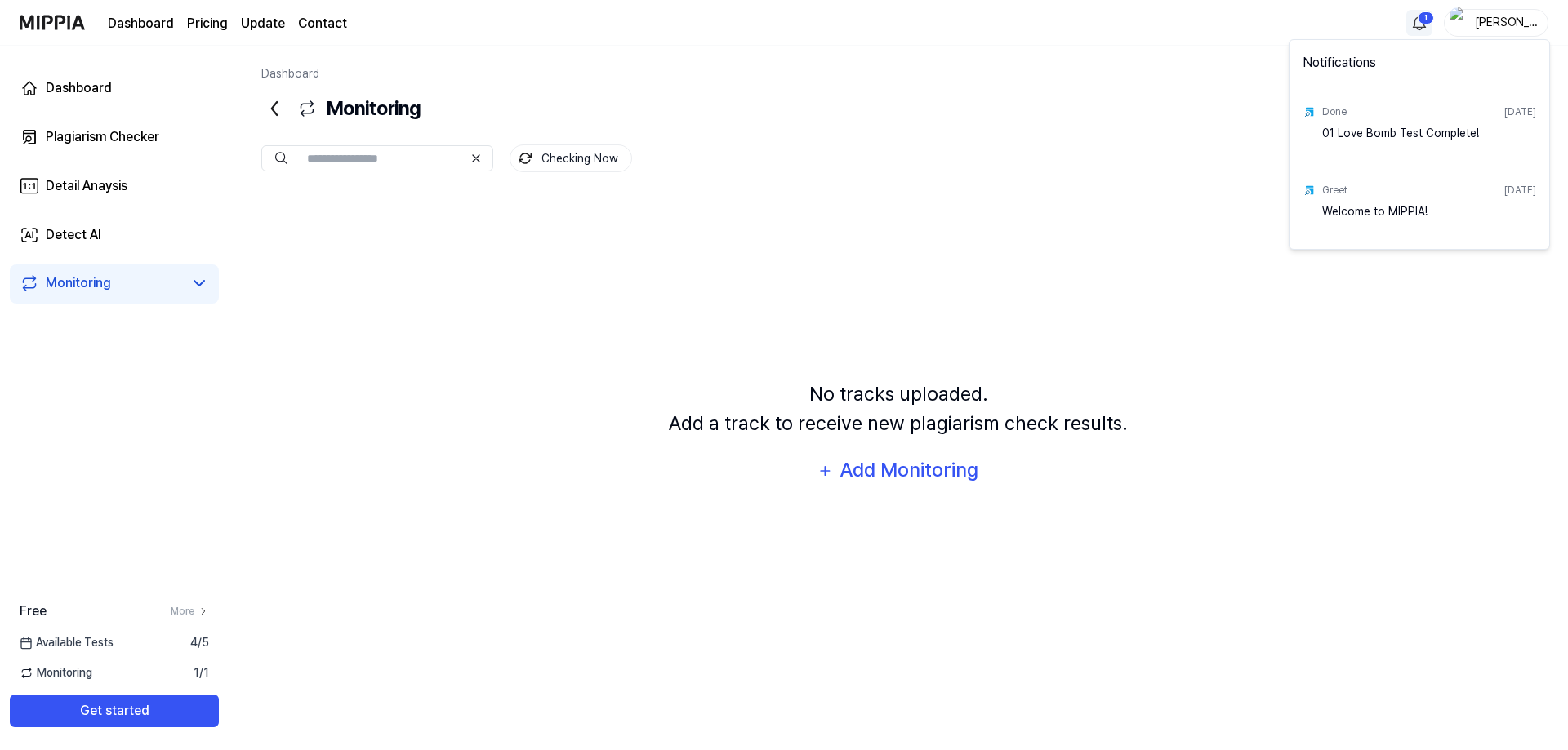
click at [1421, 18] on html "Dashboard Pricing Update Contact 1 Alan Dashboard Plagiarism Checker Detail Ana…" at bounding box center [784, 375] width 1568 height 750
click at [1421, 18] on html "Dashboard Pricing Update Contact Alan Dashboard Plagiarism Checker Detail Anays…" at bounding box center [784, 375] width 1568 height 750
